Goal: Communication & Community: Answer question/provide support

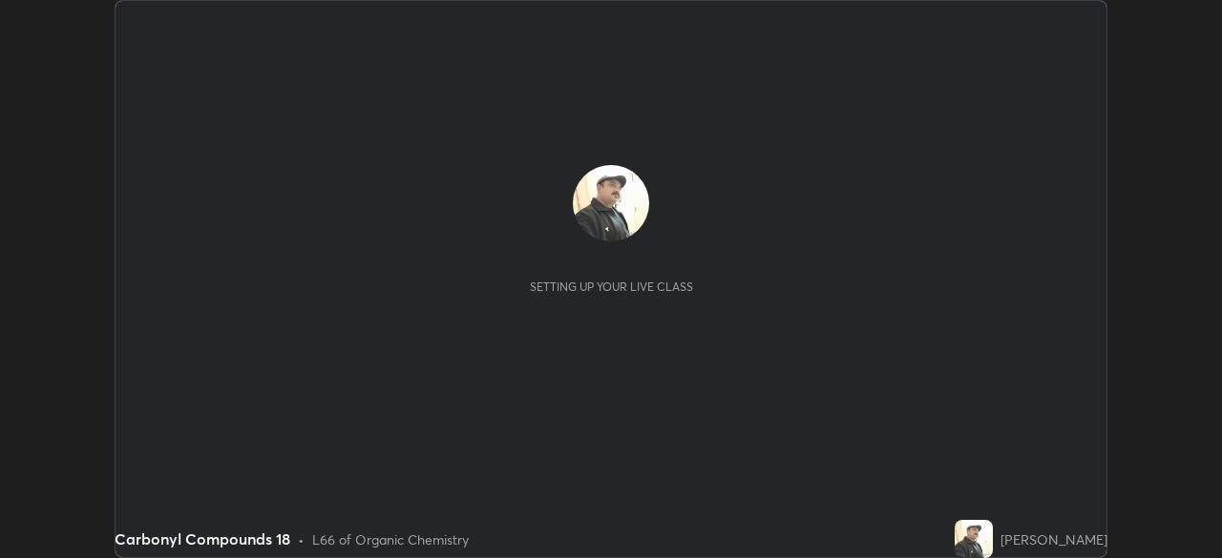
scroll to position [558, 1221]
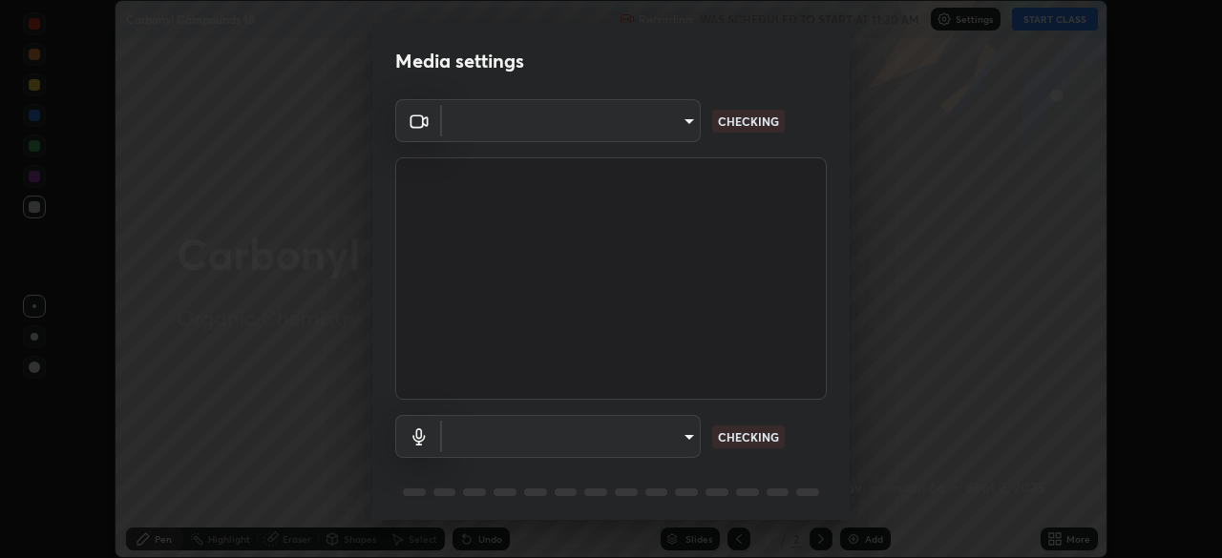
click at [670, 443] on body "Erase all Carbonyl Compounds 18 Recording WAS SCHEDULED TO START AT 11:30 AM Se…" at bounding box center [611, 279] width 1222 height 558
type input "68abbd0ba27f3b7b13d700706cc0a542acc53d6138fc99a51b3524be894f9c2a"
type input "default"
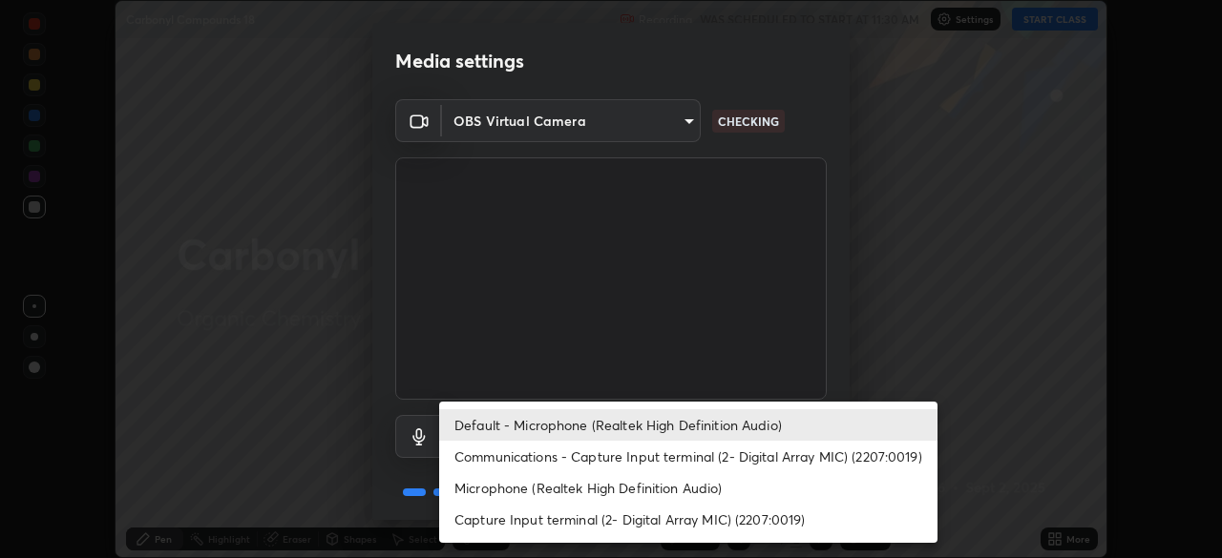
click at [673, 428] on li "Default - Microphone (Realtek High Definition Audio)" at bounding box center [688, 426] width 498 height 32
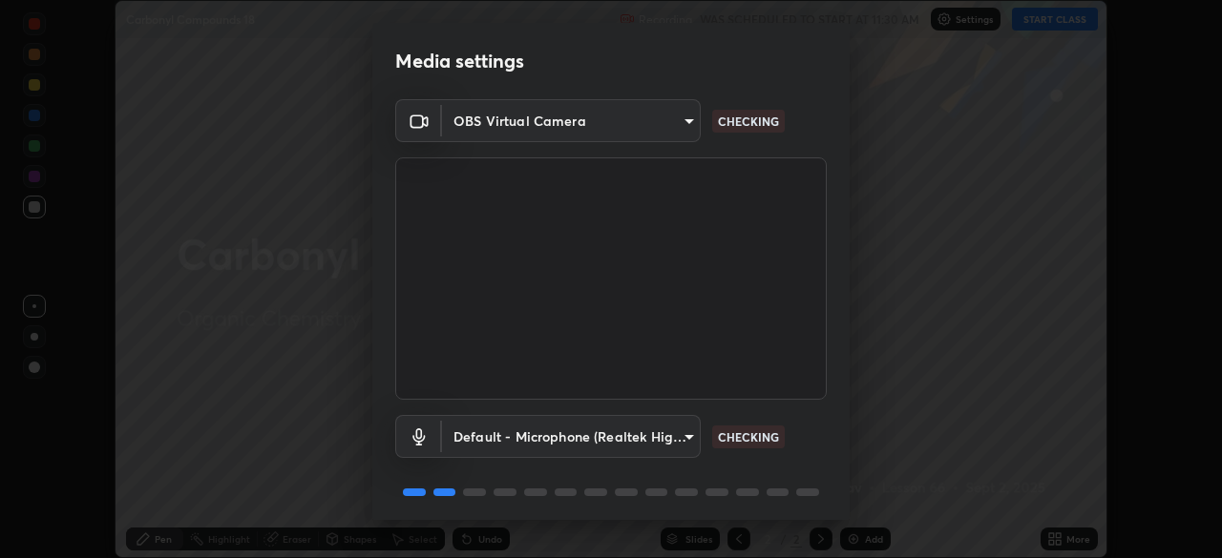
scroll to position [68, 0]
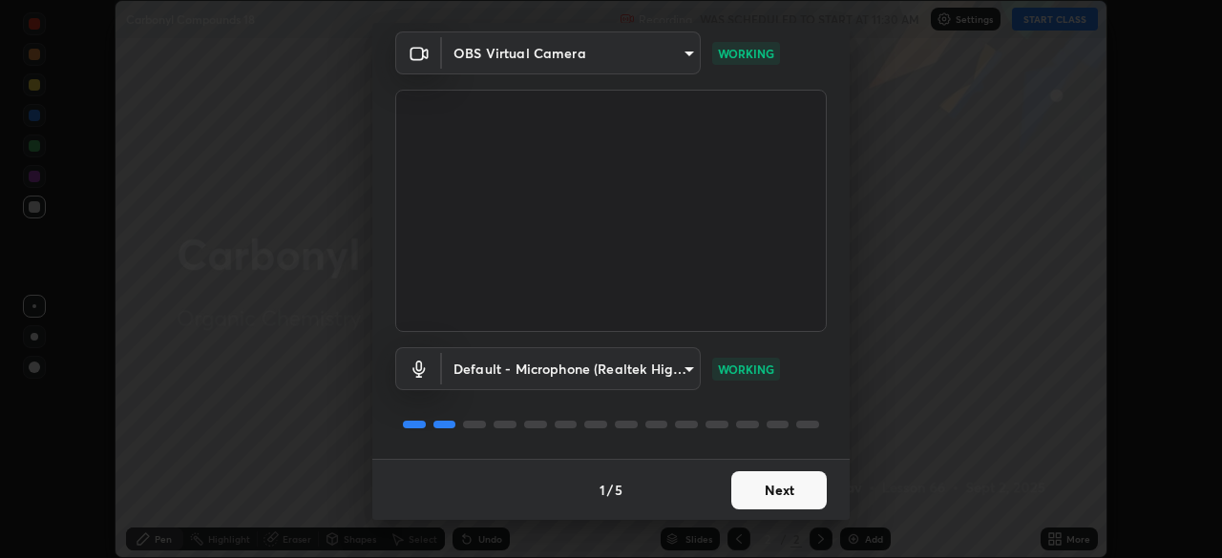
click at [758, 494] on button "Next" at bounding box center [778, 491] width 95 height 38
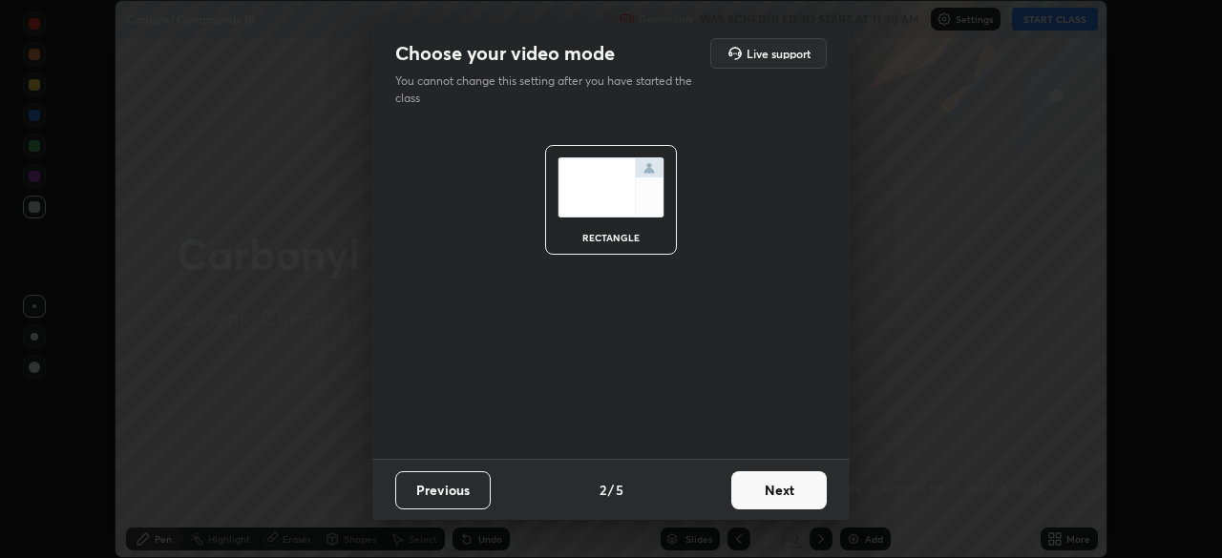
click at [760, 494] on button "Next" at bounding box center [778, 491] width 95 height 38
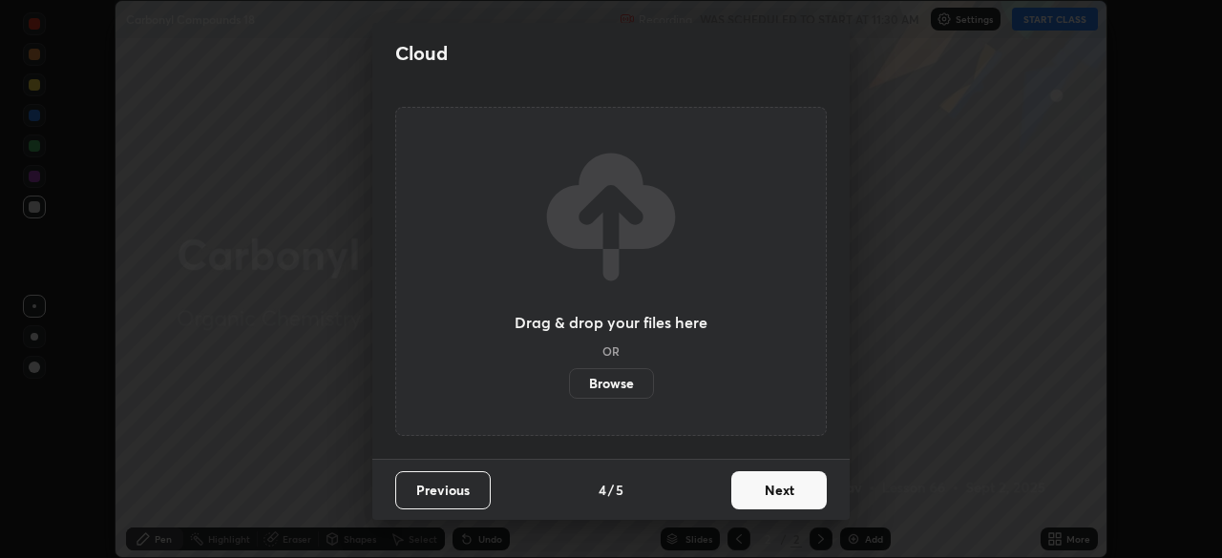
click at [764, 495] on button "Next" at bounding box center [778, 491] width 95 height 38
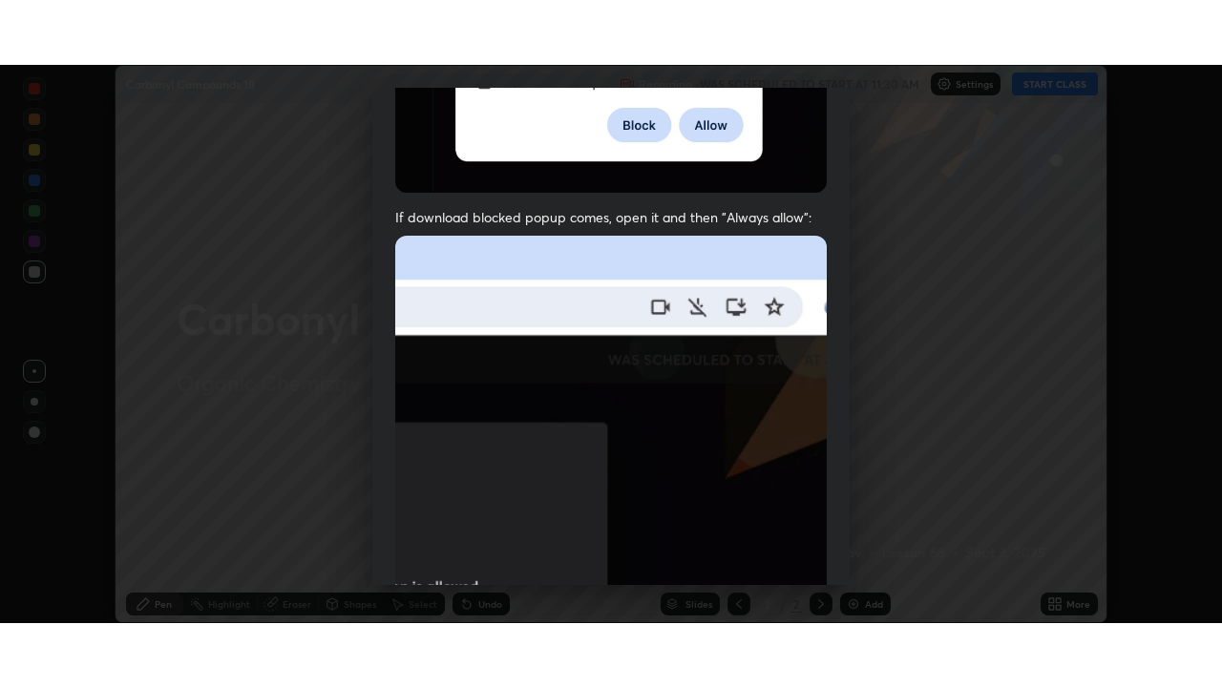
scroll to position [457, 0]
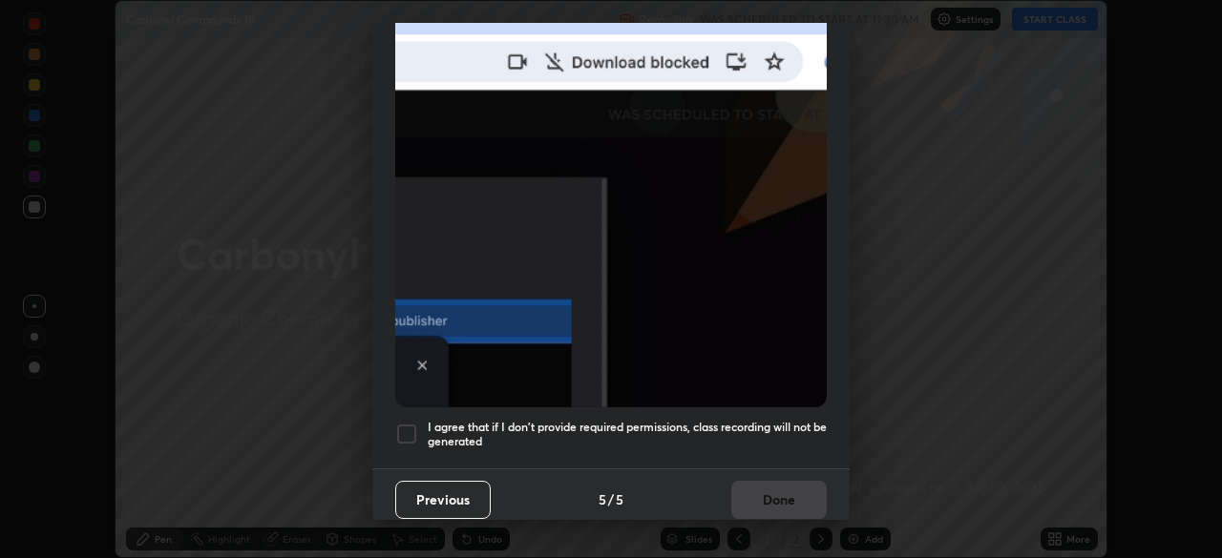
click at [742, 420] on h5 "I agree that if I don't provide required permissions, class recording will not …" at bounding box center [627, 435] width 399 height 30
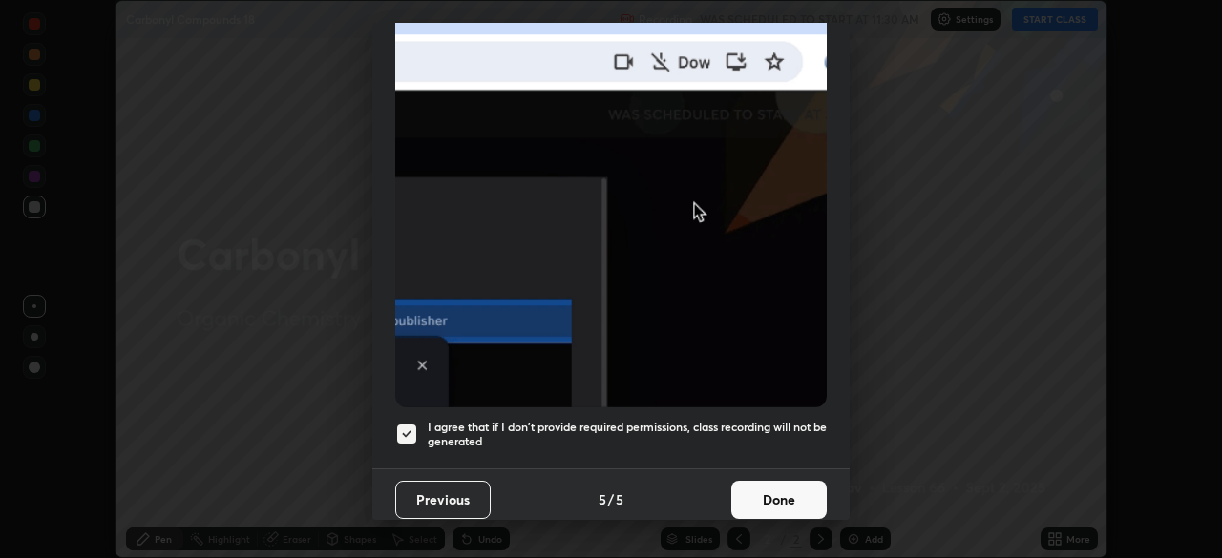
click at [756, 494] on button "Done" at bounding box center [778, 500] width 95 height 38
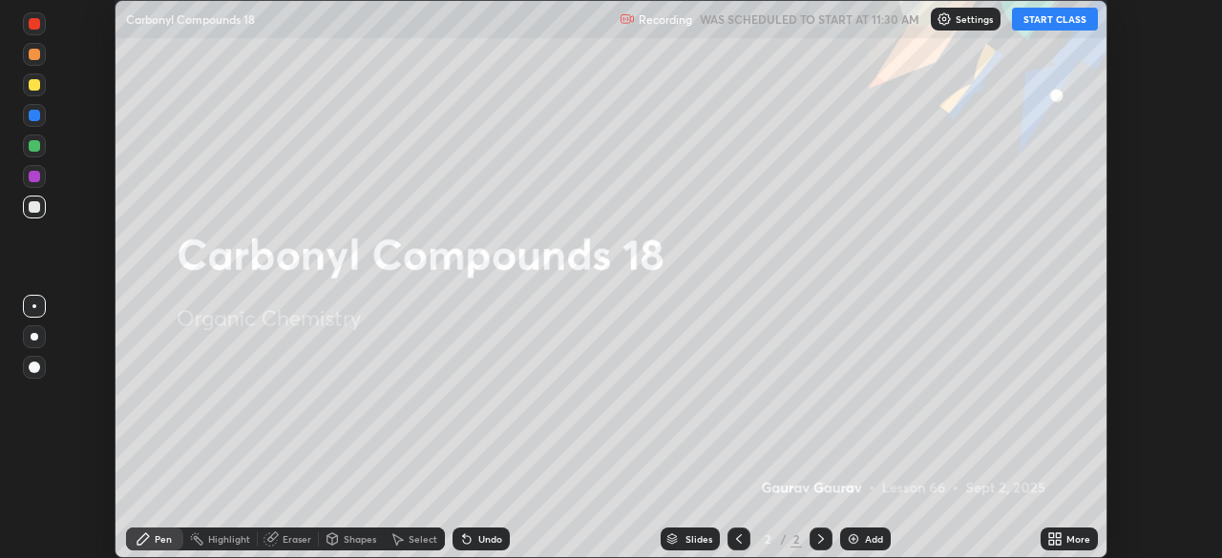
click at [1031, 18] on button "START CLASS" at bounding box center [1055, 19] width 86 height 23
click at [852, 537] on img at bounding box center [853, 539] width 15 height 15
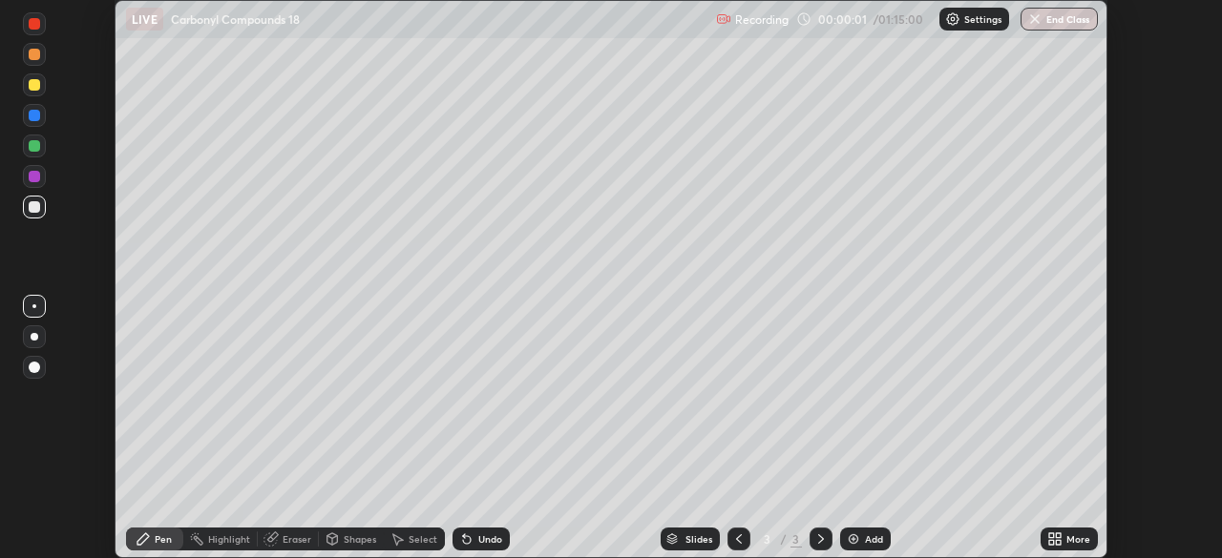
click at [1067, 536] on div "More" at bounding box center [1078, 540] width 24 height 10
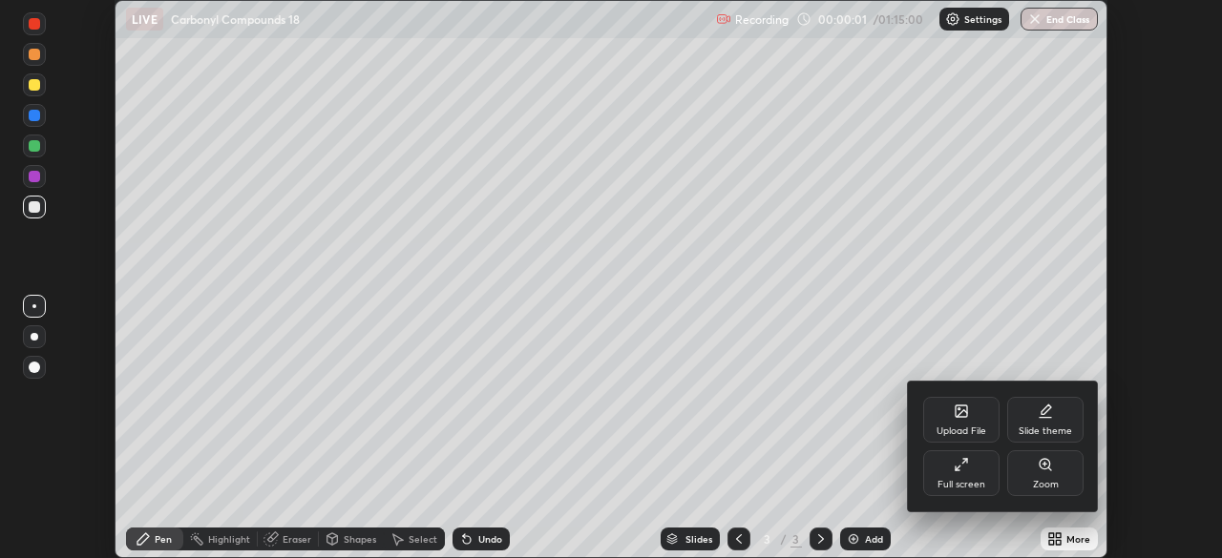
click at [976, 475] on div "Full screen" at bounding box center [961, 474] width 76 height 46
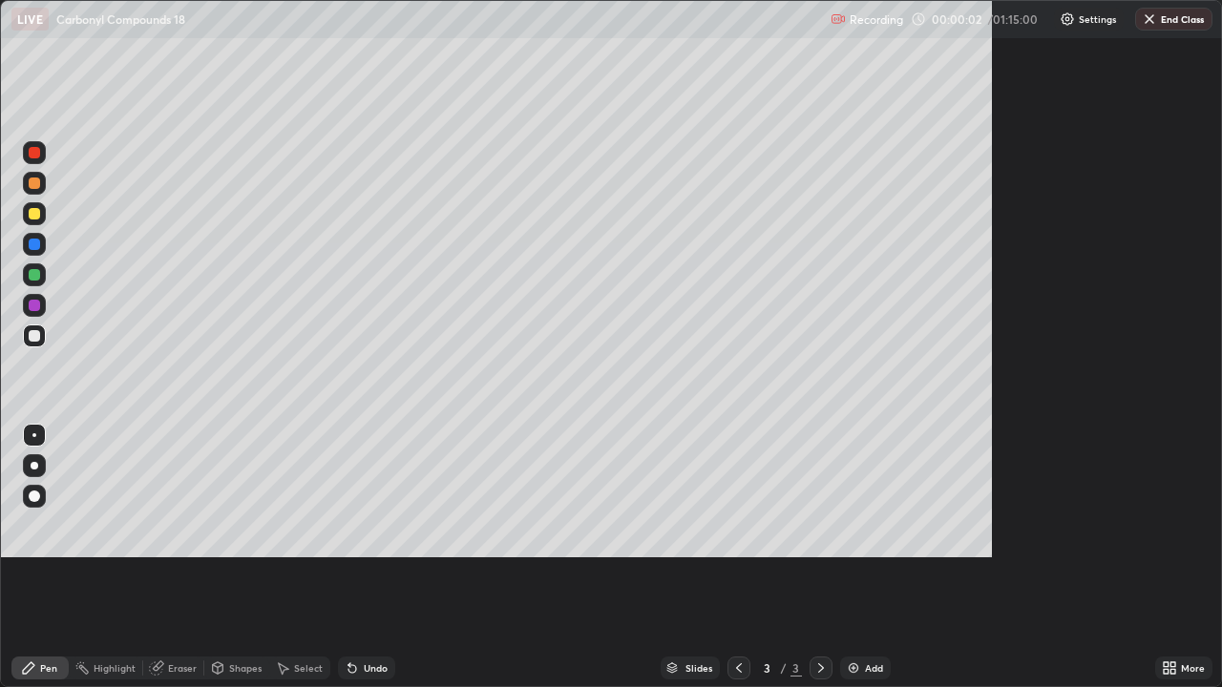
scroll to position [687, 1222]
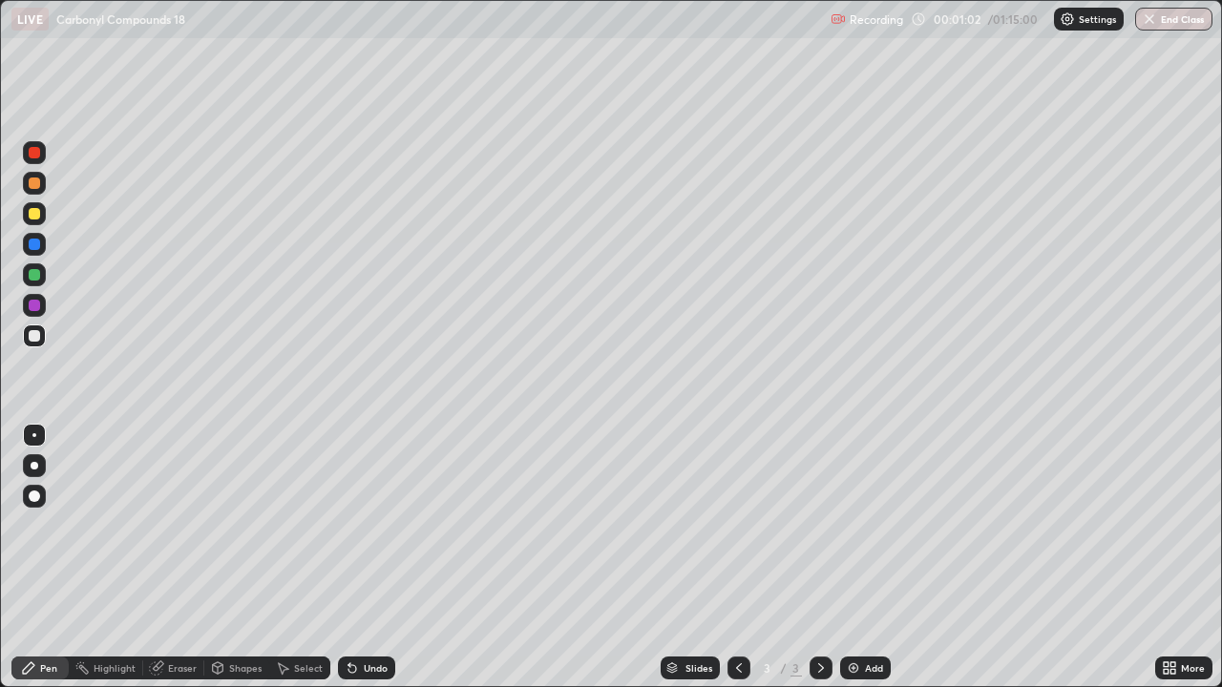
click at [380, 557] on div "Undo" at bounding box center [366, 668] width 57 height 23
click at [33, 223] on div at bounding box center [34, 213] width 23 height 23
click at [174, 557] on div "Eraser" at bounding box center [182, 668] width 29 height 10
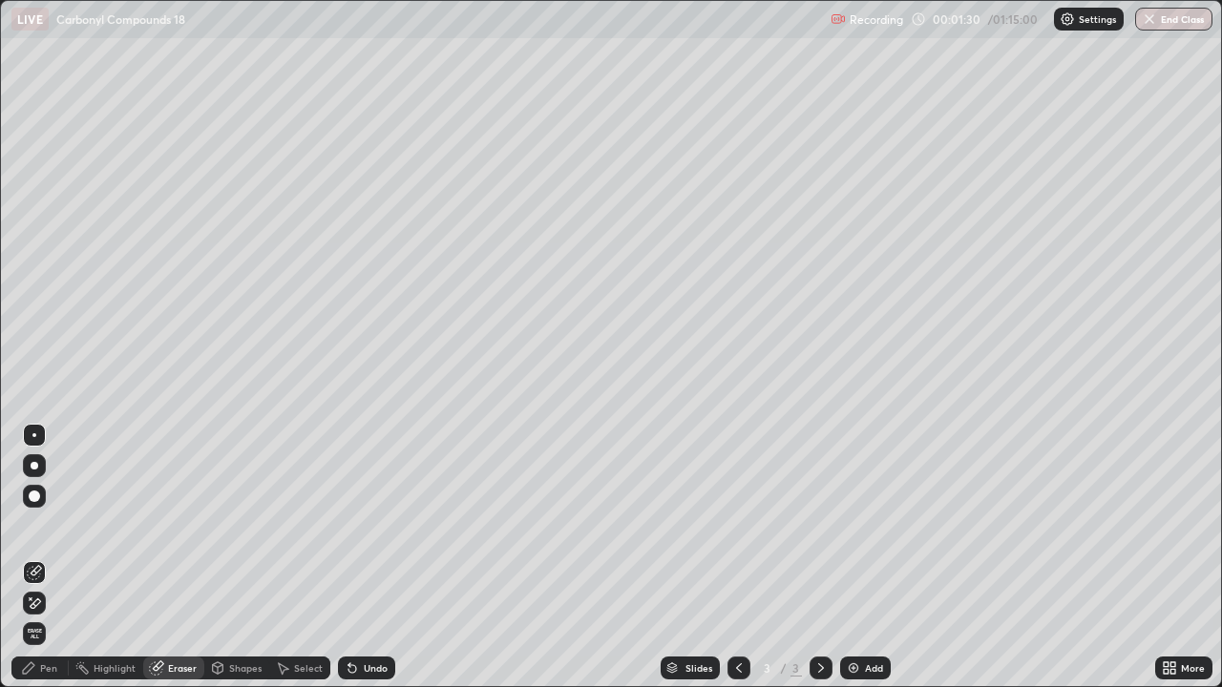
click at [51, 557] on div "Pen" at bounding box center [48, 668] width 17 height 10
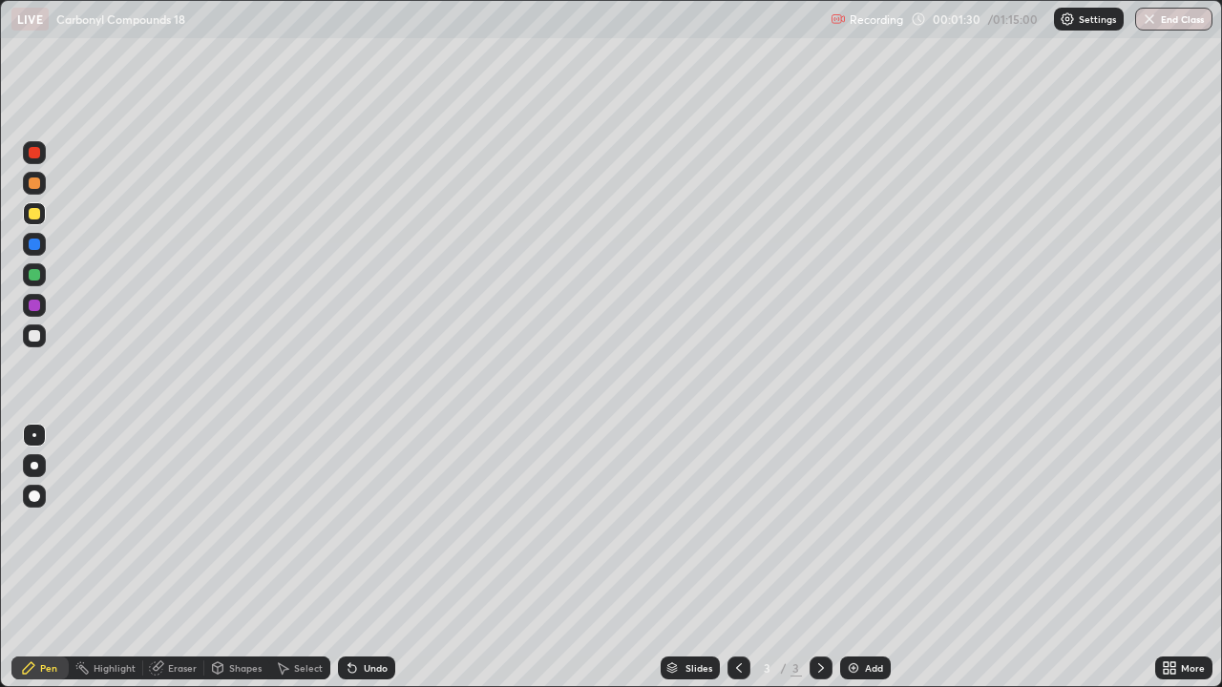
click at [32, 213] on div at bounding box center [34, 213] width 11 height 11
click at [40, 305] on div at bounding box center [34, 305] width 23 height 23
click at [34, 242] on div at bounding box center [34, 244] width 11 height 11
click at [35, 337] on div at bounding box center [34, 335] width 11 height 11
click at [179, 557] on div "Eraser" at bounding box center [182, 668] width 29 height 10
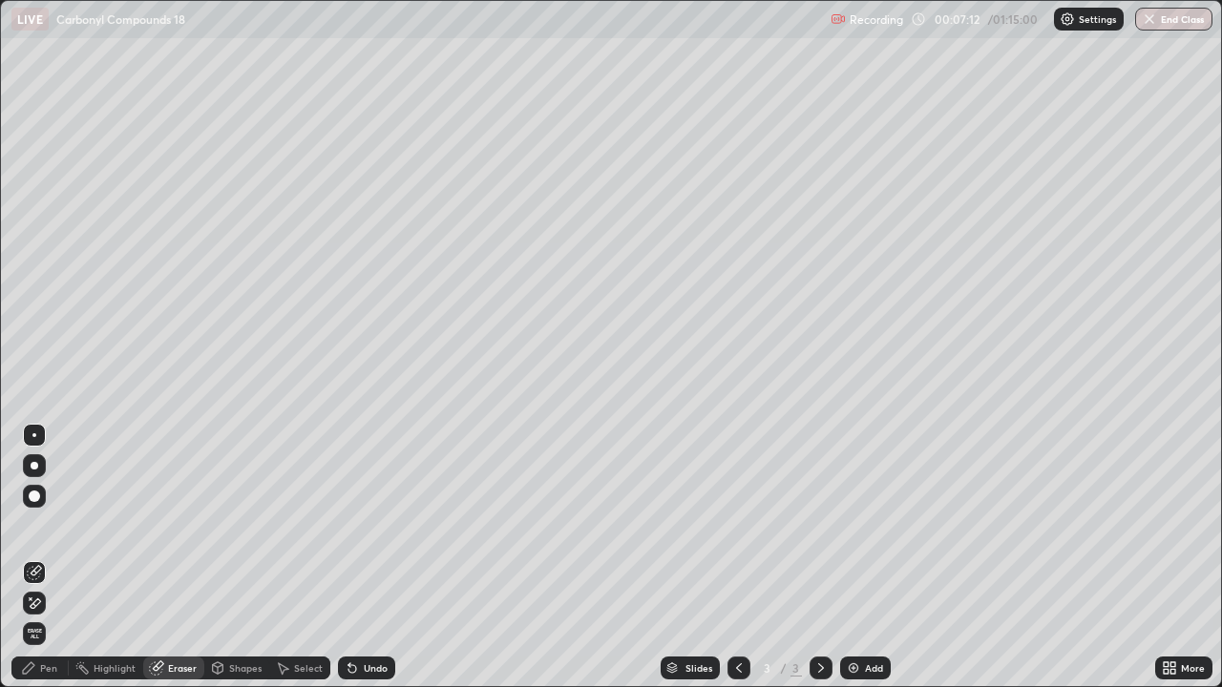
click at [44, 557] on div "Pen" at bounding box center [48, 668] width 17 height 10
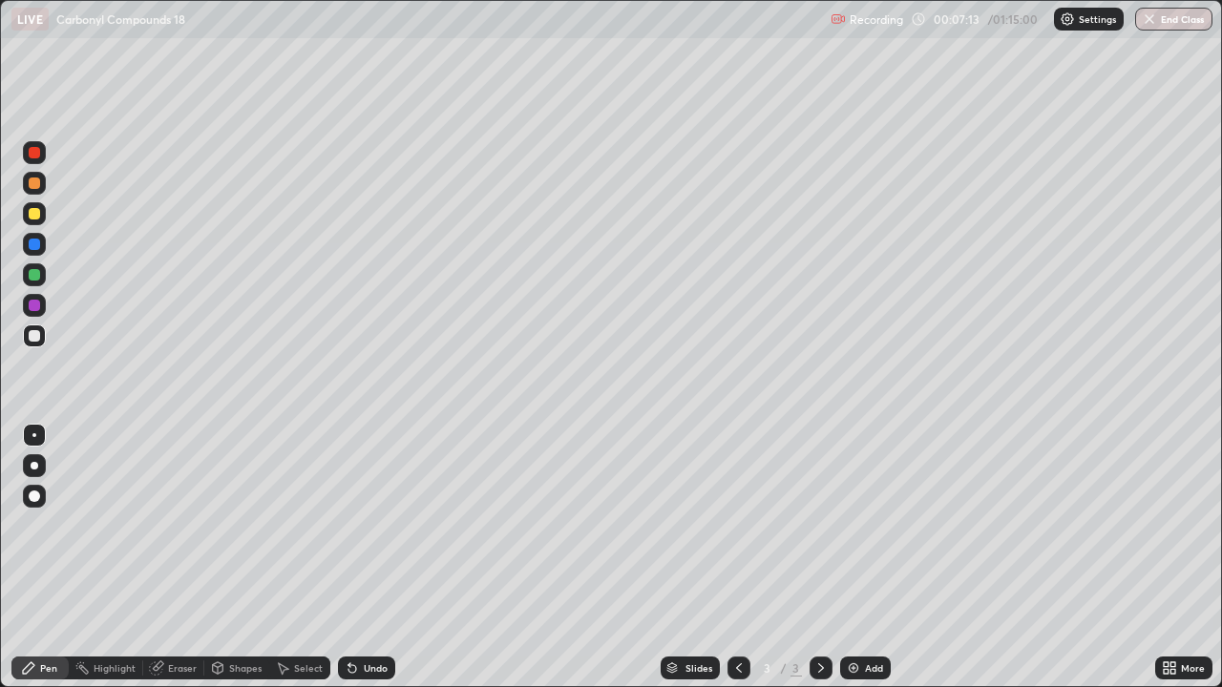
click at [38, 337] on div at bounding box center [34, 335] width 11 height 11
click at [367, 557] on div "Undo" at bounding box center [376, 668] width 24 height 10
click at [27, 334] on div at bounding box center [34, 336] width 23 height 23
click at [356, 557] on div "Undo" at bounding box center [366, 668] width 57 height 23
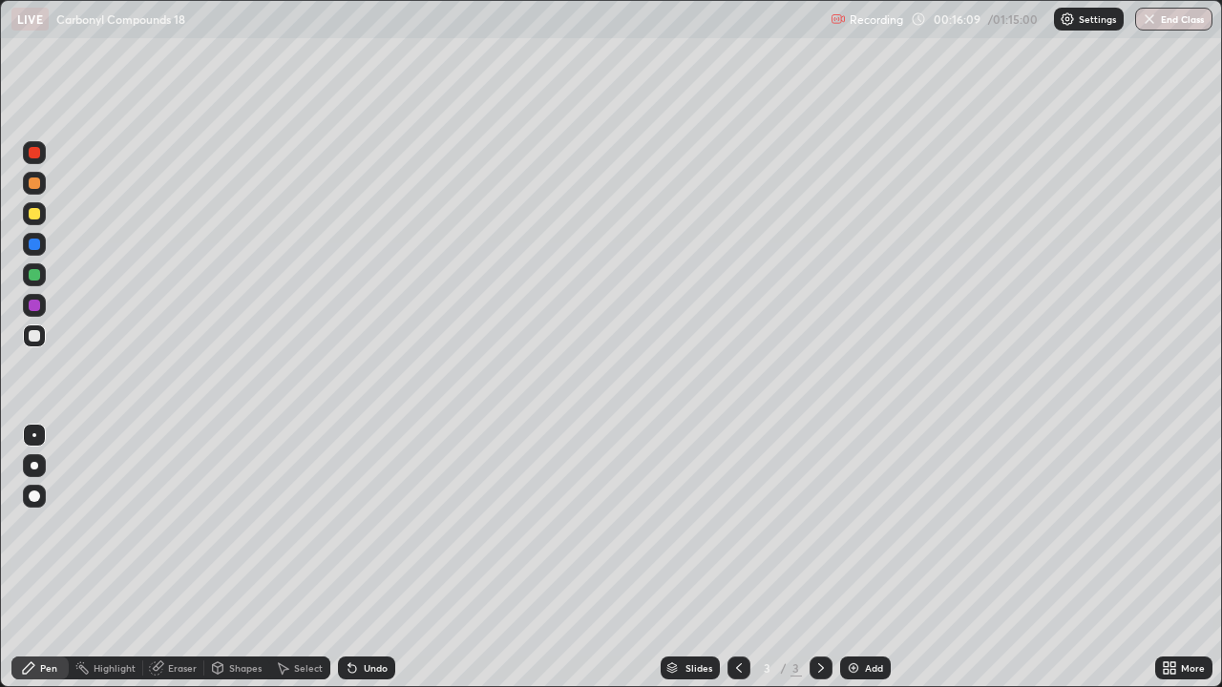
click at [350, 557] on icon at bounding box center [352, 669] width 8 height 8
click at [358, 557] on div "Undo" at bounding box center [366, 668] width 57 height 23
click at [359, 557] on div "Undo" at bounding box center [366, 668] width 57 height 23
click at [354, 557] on icon at bounding box center [352, 668] width 15 height 15
click at [48, 326] on div at bounding box center [34, 336] width 31 height 31
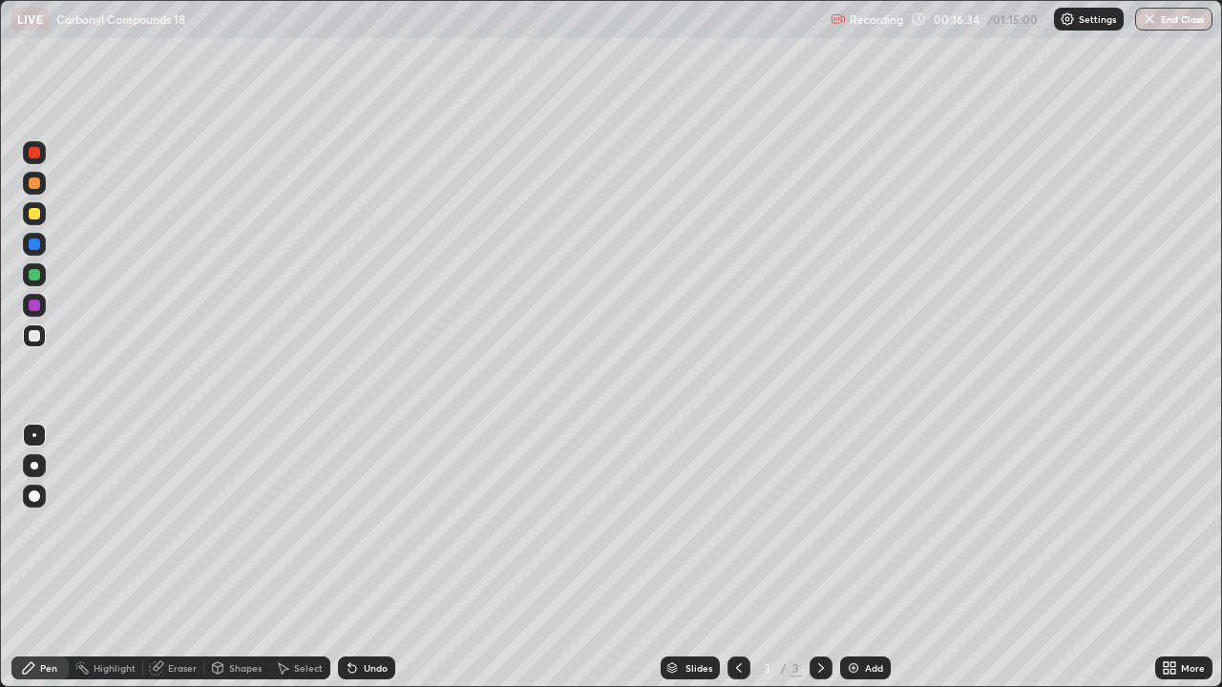
click at [47, 294] on div at bounding box center [34, 305] width 31 height 31
click at [49, 281] on div at bounding box center [34, 275] width 31 height 31
click at [353, 557] on icon at bounding box center [352, 668] width 15 height 15
click at [349, 557] on icon at bounding box center [352, 669] width 8 height 8
click at [353, 557] on icon at bounding box center [352, 669] width 8 height 8
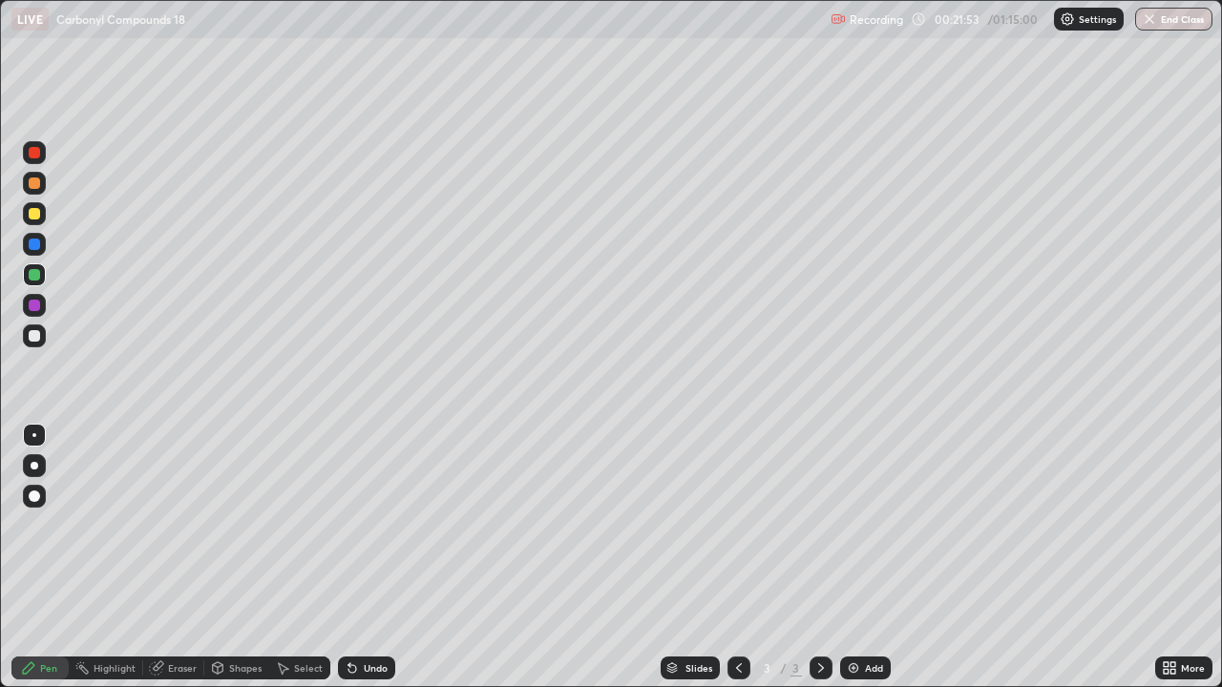
click at [366, 557] on div "Undo" at bounding box center [376, 668] width 24 height 10
click at [35, 341] on div at bounding box center [34, 335] width 11 height 11
click at [37, 219] on div at bounding box center [34, 213] width 11 height 11
click at [862, 557] on div "Add" at bounding box center [865, 668] width 51 height 23
click at [34, 337] on div at bounding box center [34, 335] width 11 height 11
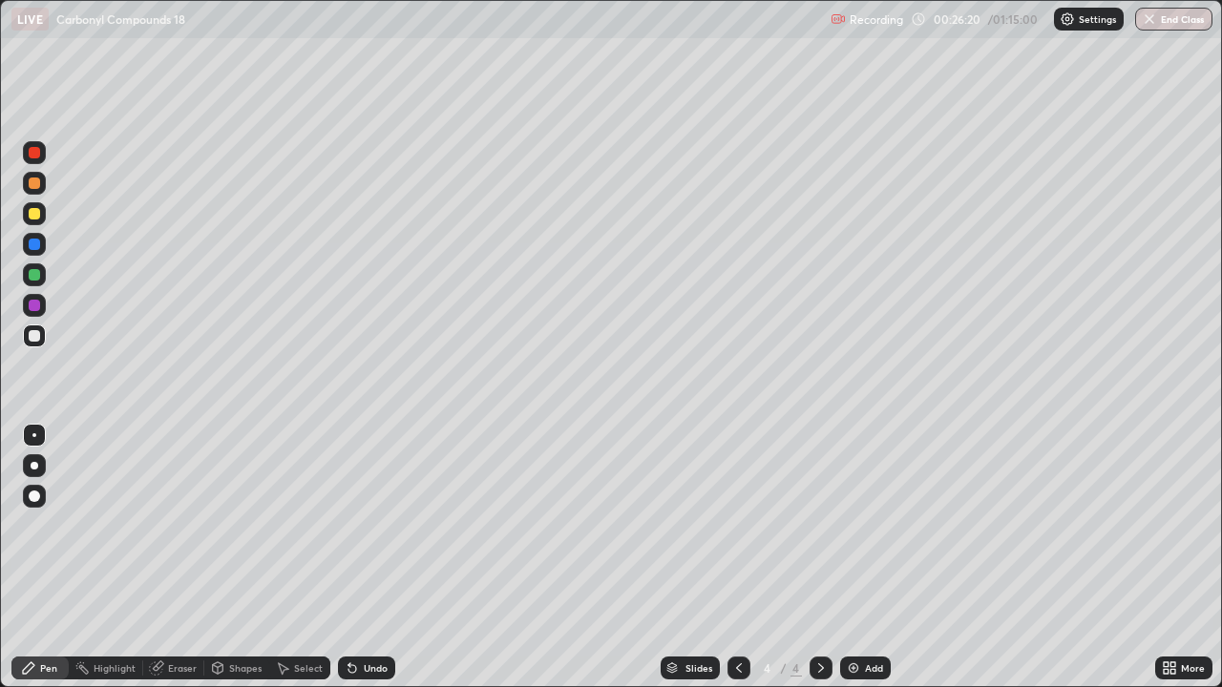
click at [33, 211] on div at bounding box center [34, 213] width 11 height 11
click at [858, 557] on img at bounding box center [853, 668] width 15 height 15
click at [38, 334] on div at bounding box center [34, 335] width 11 height 11
click at [736, 557] on icon at bounding box center [739, 668] width 6 height 10
click at [737, 557] on icon at bounding box center [739, 668] width 6 height 10
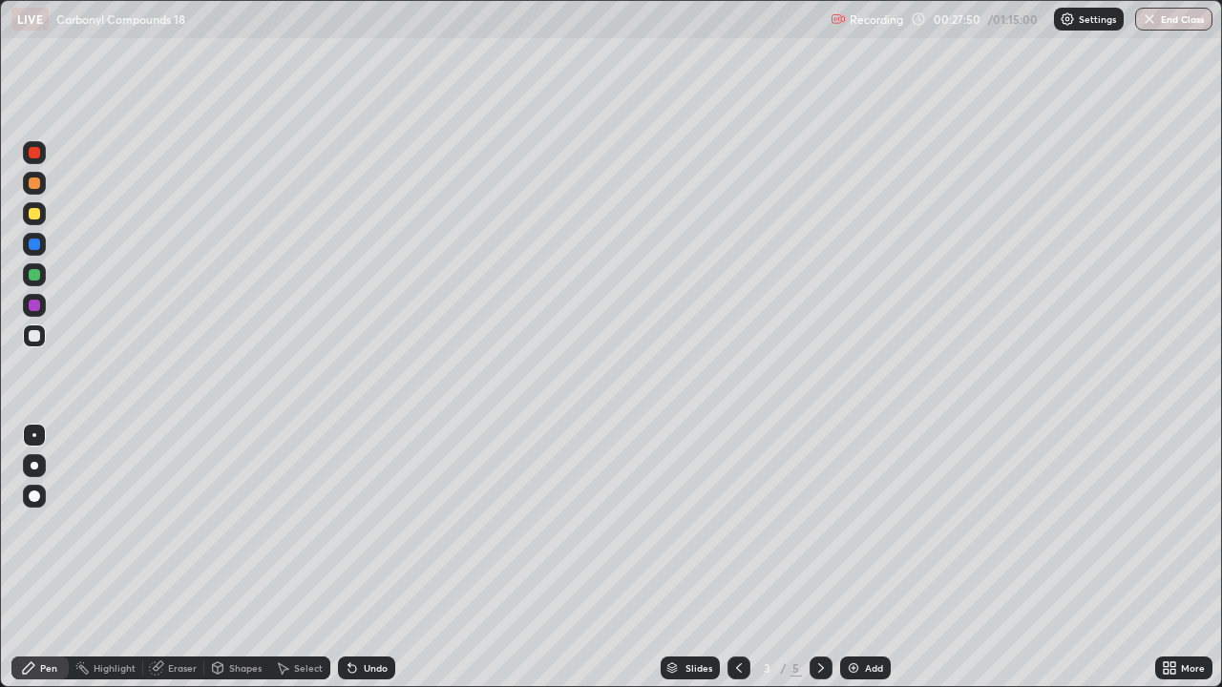
click at [819, 557] on icon at bounding box center [821, 668] width 6 height 10
click at [818, 557] on icon at bounding box center [820, 668] width 15 height 15
click at [361, 557] on div "Undo" at bounding box center [366, 668] width 57 height 23
click at [34, 217] on div at bounding box center [34, 213] width 11 height 11
click at [853, 557] on img at bounding box center [853, 668] width 15 height 15
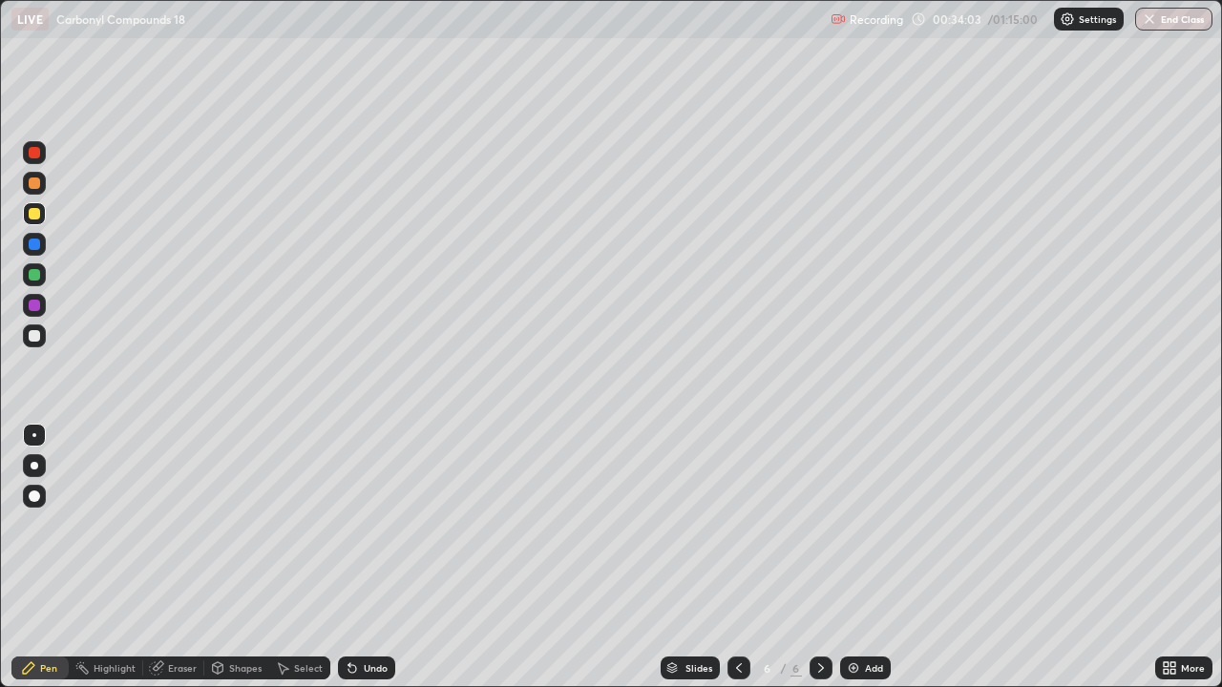
click at [737, 557] on icon at bounding box center [738, 668] width 15 height 15
click at [819, 557] on icon at bounding box center [820, 668] width 15 height 15
click at [745, 557] on div at bounding box center [738, 668] width 23 height 23
click at [738, 557] on icon at bounding box center [738, 668] width 15 height 15
click at [820, 557] on icon at bounding box center [821, 668] width 6 height 10
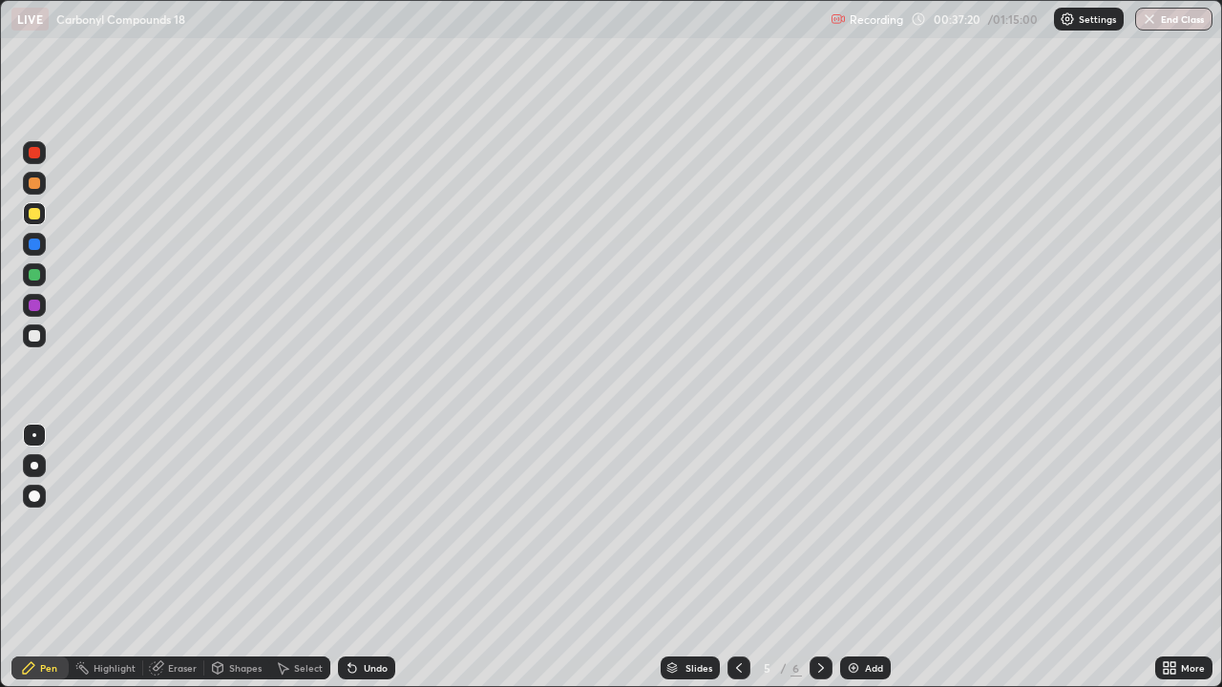
click at [819, 557] on icon at bounding box center [820, 668] width 15 height 15
click at [852, 557] on img at bounding box center [853, 668] width 15 height 15
click at [39, 246] on div at bounding box center [34, 244] width 11 height 11
click at [737, 557] on icon at bounding box center [738, 668] width 15 height 15
click at [819, 557] on icon at bounding box center [820, 668] width 15 height 15
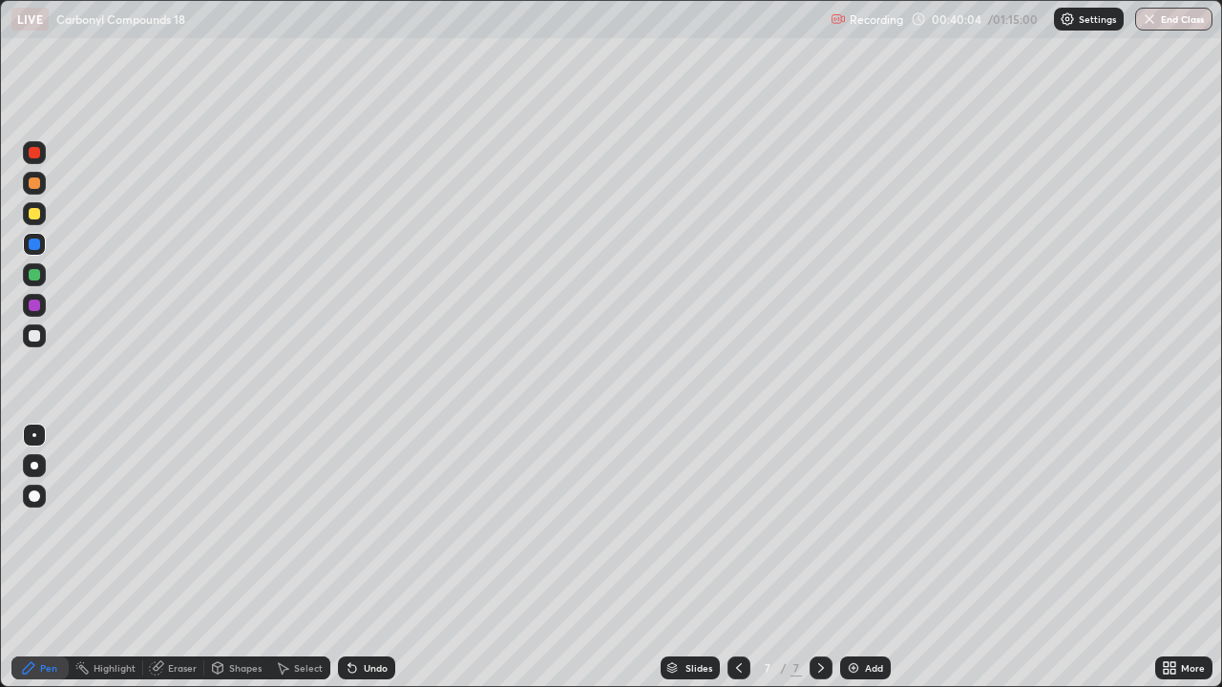
click at [819, 557] on icon at bounding box center [820, 668] width 15 height 15
click at [863, 557] on div "Add" at bounding box center [865, 668] width 51 height 23
click at [740, 557] on icon at bounding box center [738, 668] width 15 height 15
click at [862, 557] on div "Add" at bounding box center [865, 668] width 51 height 23
click at [39, 217] on div at bounding box center [34, 213] width 11 height 11
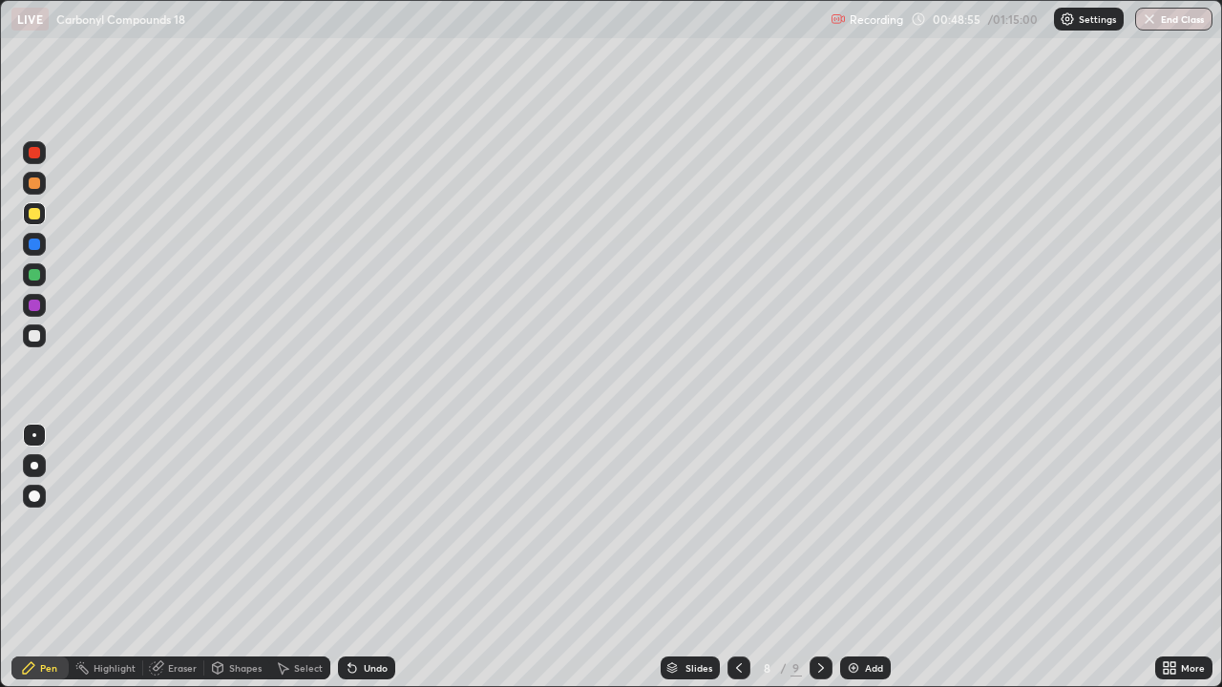
click at [739, 557] on icon at bounding box center [738, 668] width 15 height 15
click at [818, 557] on icon at bounding box center [820, 668] width 15 height 15
click at [866, 557] on div "Add" at bounding box center [865, 668] width 51 height 23
click at [42, 337] on div at bounding box center [34, 336] width 23 height 23
click at [36, 212] on div at bounding box center [34, 213] width 11 height 11
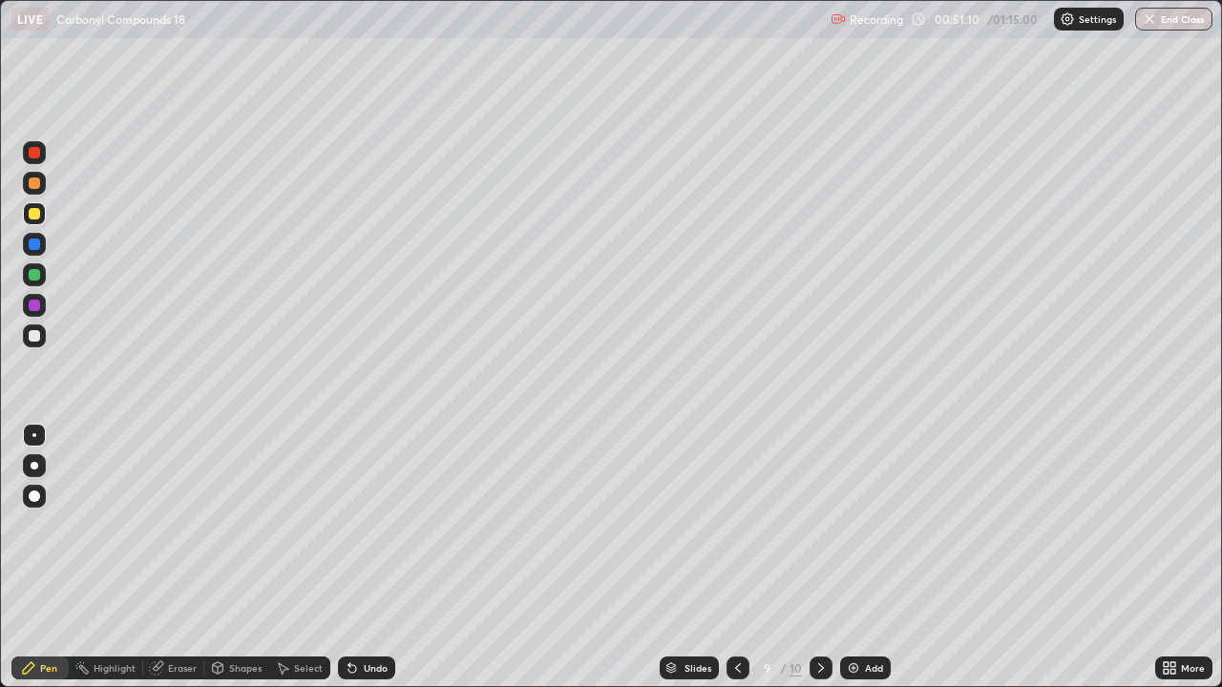
click at [35, 331] on div at bounding box center [34, 335] width 11 height 11
click at [181, 557] on div "Eraser" at bounding box center [182, 668] width 29 height 10
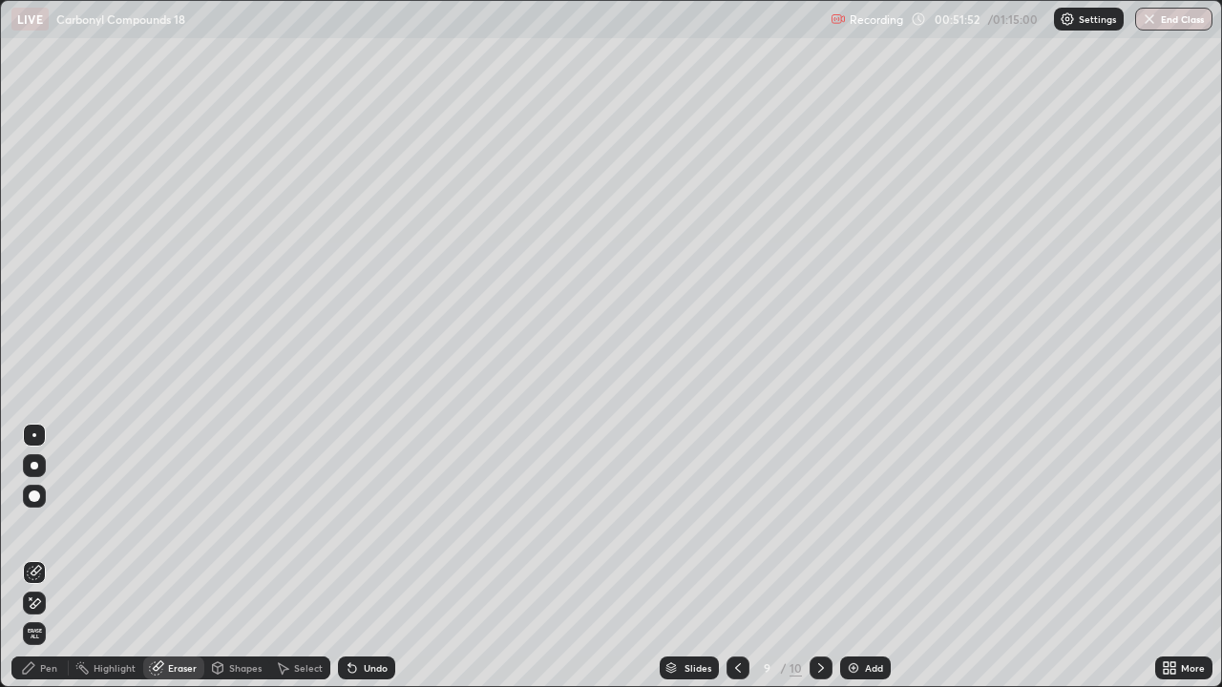
click at [43, 557] on div "Pen" at bounding box center [39, 668] width 57 height 23
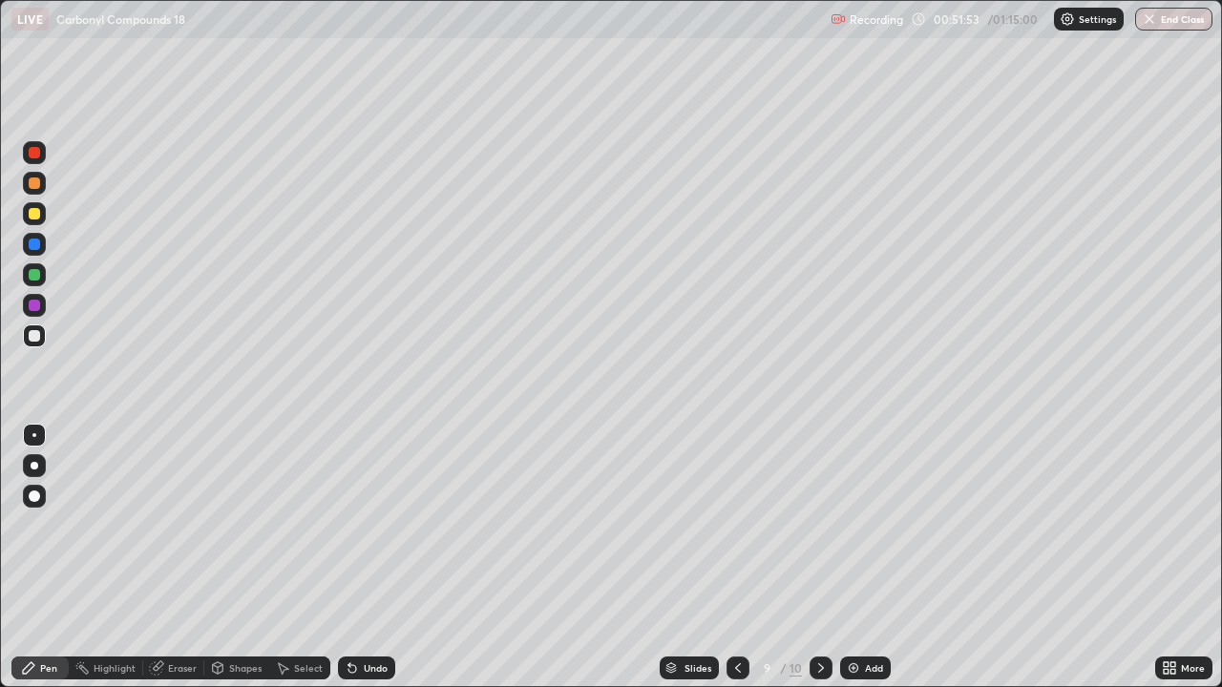
click at [34, 215] on div at bounding box center [34, 213] width 11 height 11
click at [34, 336] on div at bounding box center [34, 335] width 11 height 11
click at [820, 557] on icon at bounding box center [820, 668] width 15 height 15
click at [737, 557] on icon at bounding box center [737, 668] width 15 height 15
click at [820, 557] on icon at bounding box center [821, 668] width 6 height 10
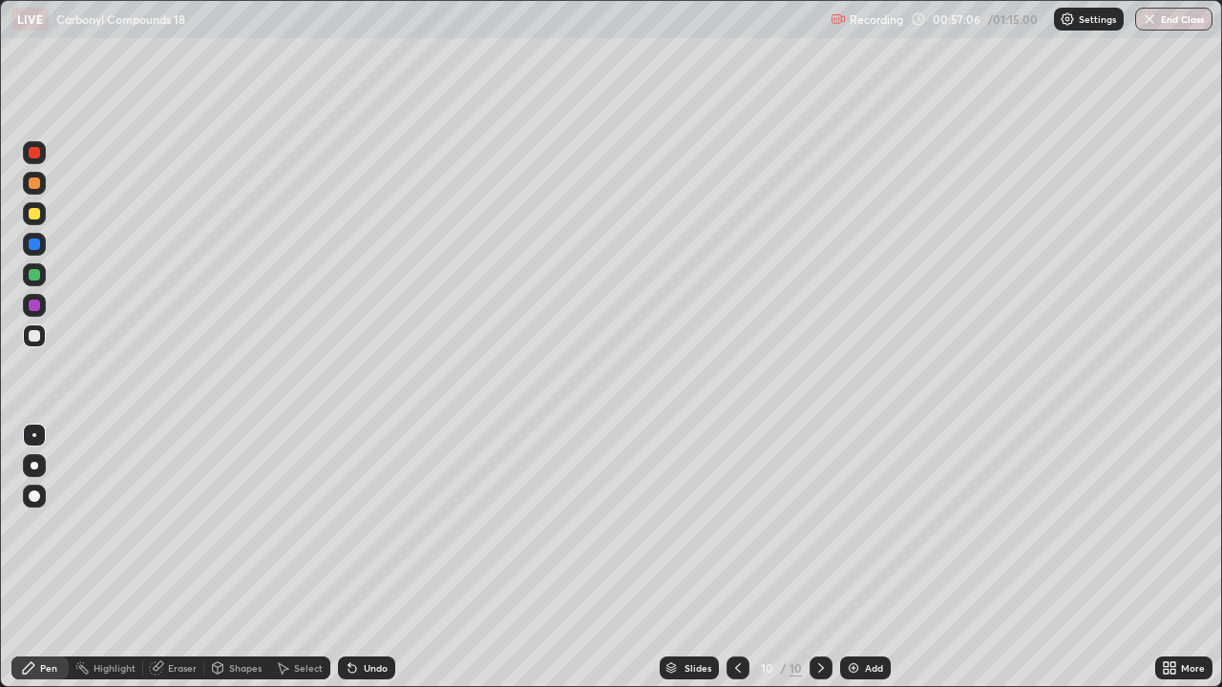
click at [358, 557] on div "Undo" at bounding box center [366, 668] width 57 height 23
click at [862, 557] on div "Add" at bounding box center [865, 668] width 51 height 23
click at [367, 557] on div "Undo" at bounding box center [376, 668] width 24 height 10
click at [377, 557] on div "Undo" at bounding box center [376, 668] width 24 height 10
click at [364, 557] on div "Undo" at bounding box center [376, 668] width 24 height 10
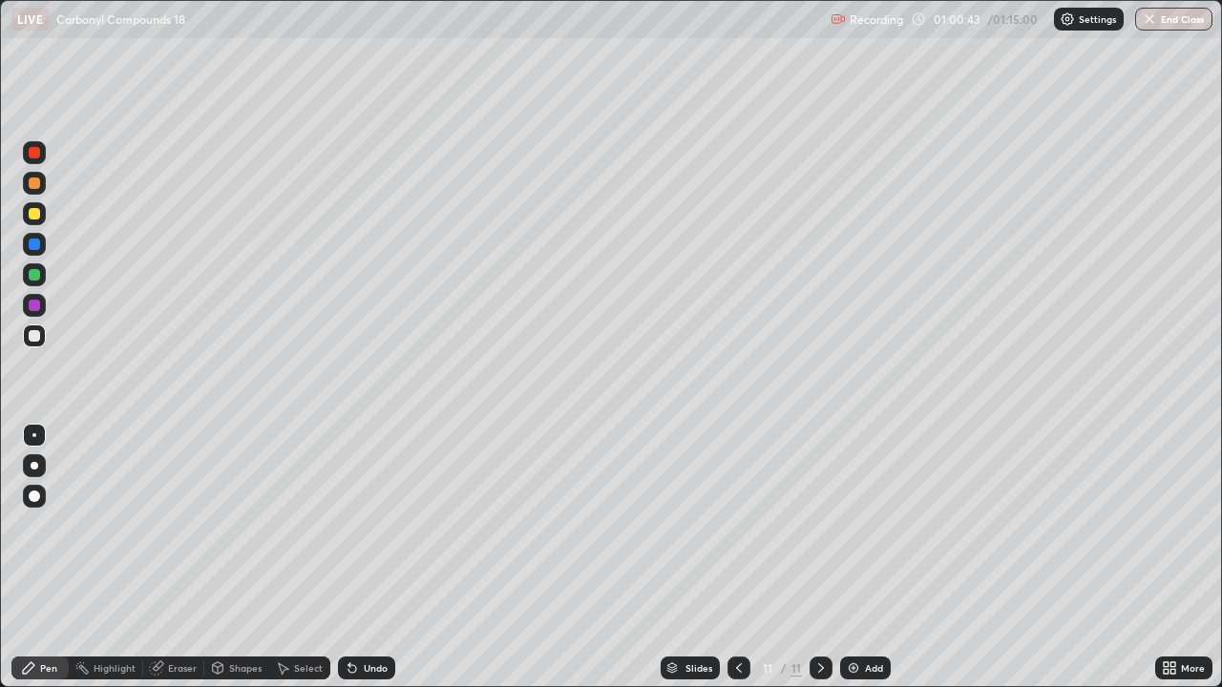
click at [366, 557] on div "Undo" at bounding box center [376, 668] width 24 height 10
click at [364, 557] on div "Undo" at bounding box center [376, 668] width 24 height 10
click at [368, 557] on div "Undo" at bounding box center [376, 668] width 24 height 10
click at [366, 557] on div "Undo" at bounding box center [376, 668] width 24 height 10
click at [380, 557] on div "Undo" at bounding box center [366, 668] width 57 height 23
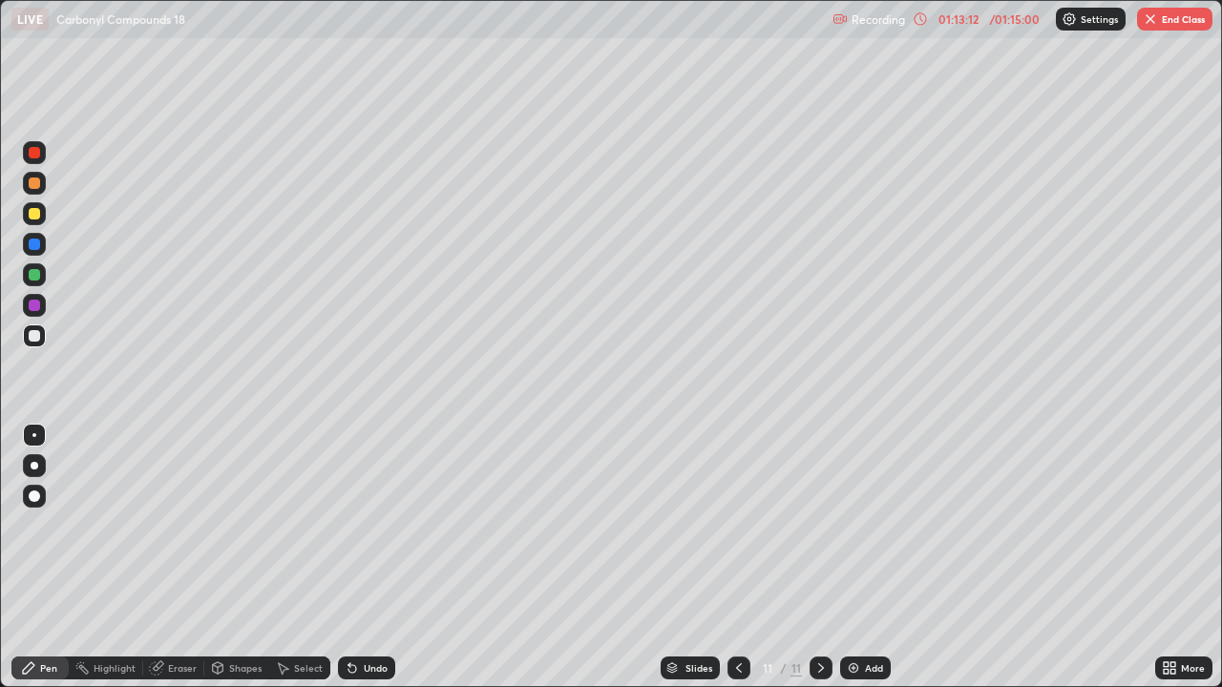
click at [1176, 24] on button "End Class" at bounding box center [1174, 19] width 75 height 23
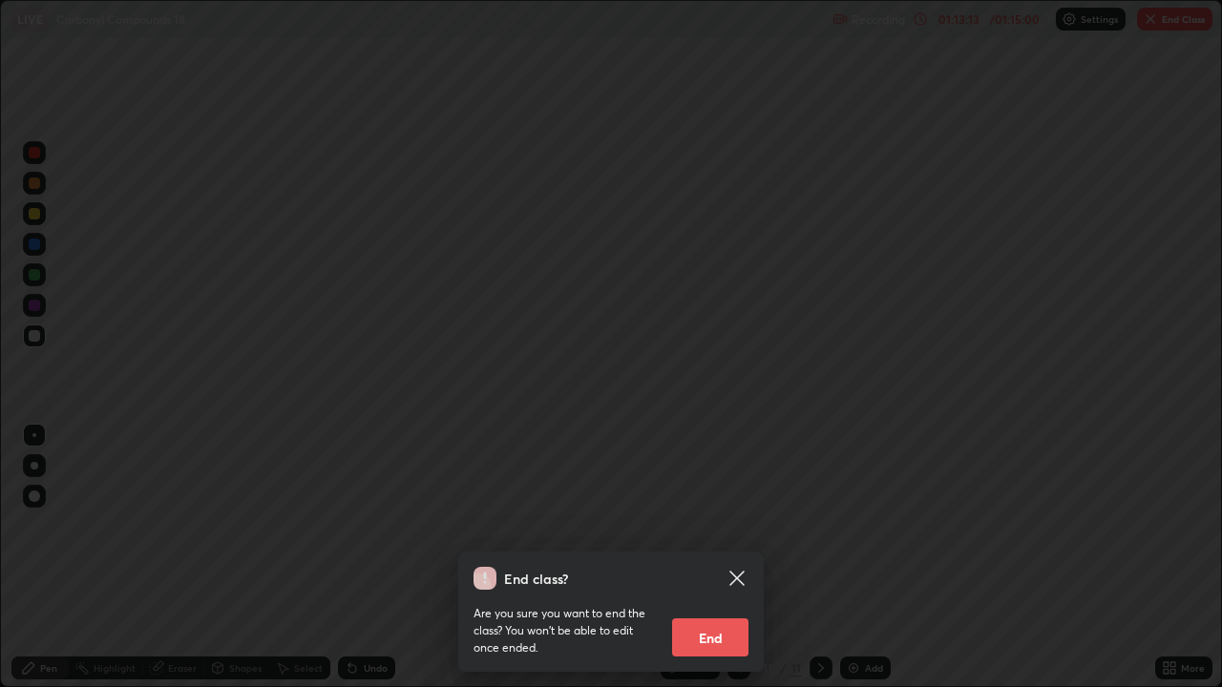
click at [713, 557] on button "End" at bounding box center [710, 638] width 76 height 38
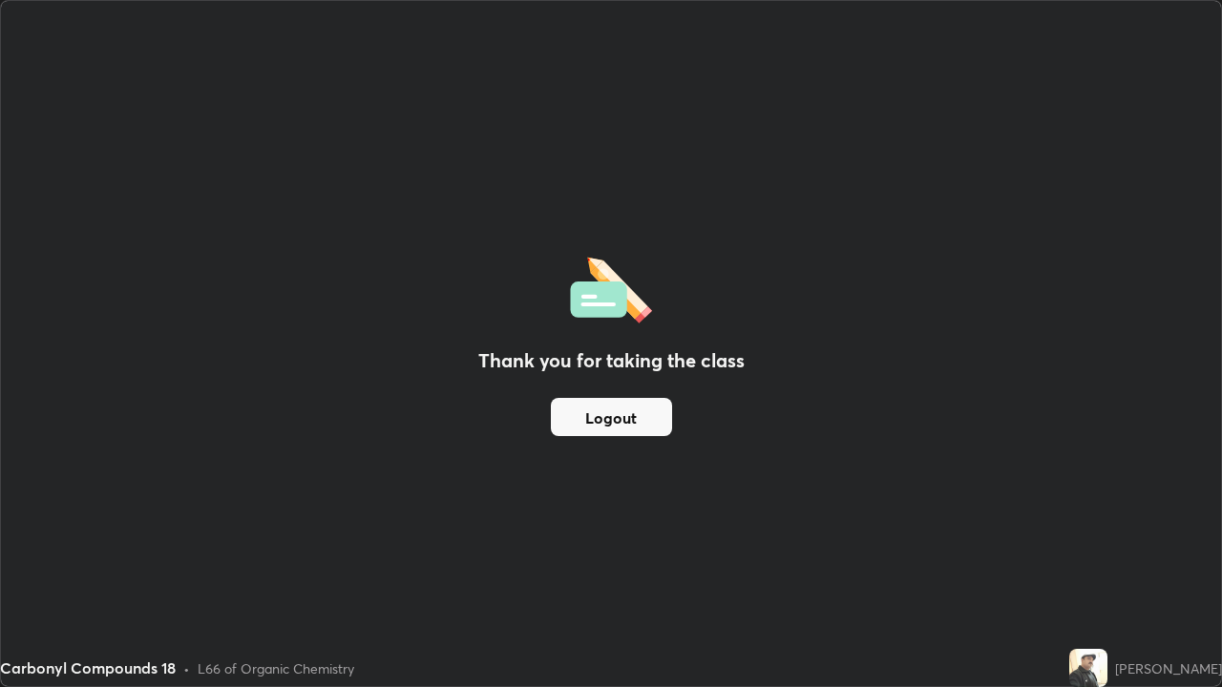
click at [611, 425] on button "Logout" at bounding box center [611, 417] width 121 height 38
